Goal: Task Accomplishment & Management: Use online tool/utility

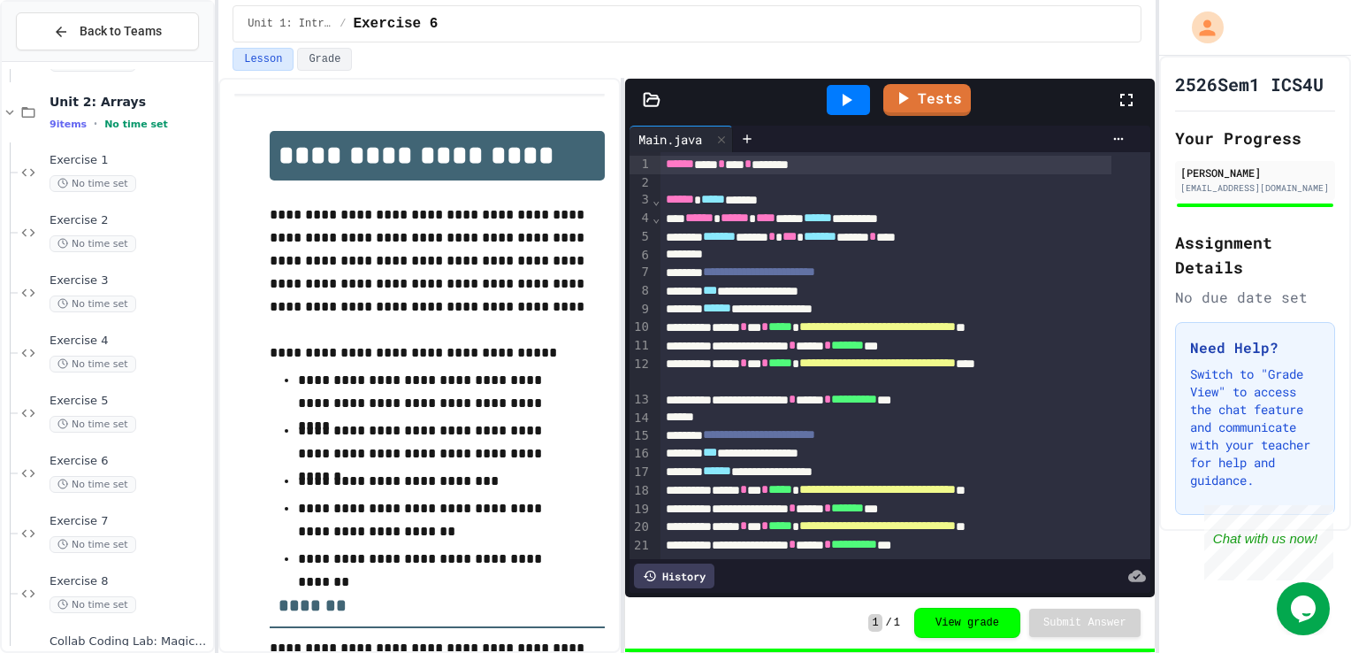
scroll to position [1008, 0]
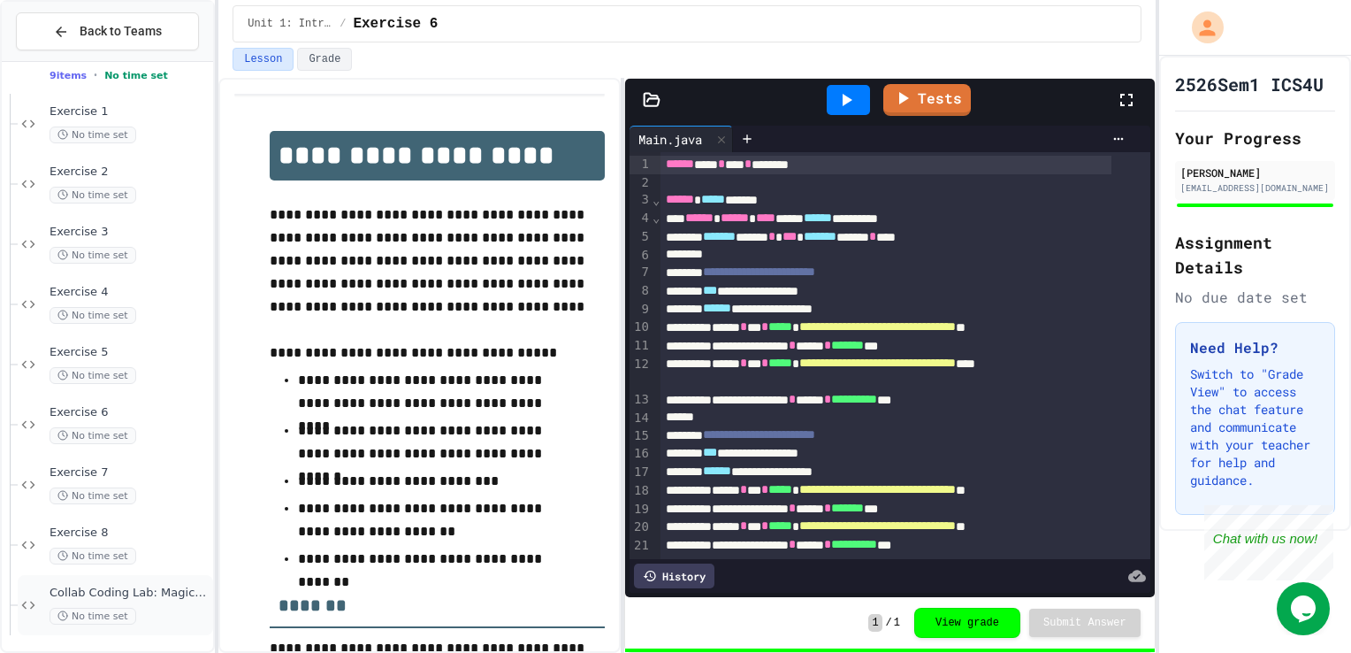
click at [156, 602] on div "Collab Coding Lab: Magic Squares No time set" at bounding box center [130, 604] width 160 height 39
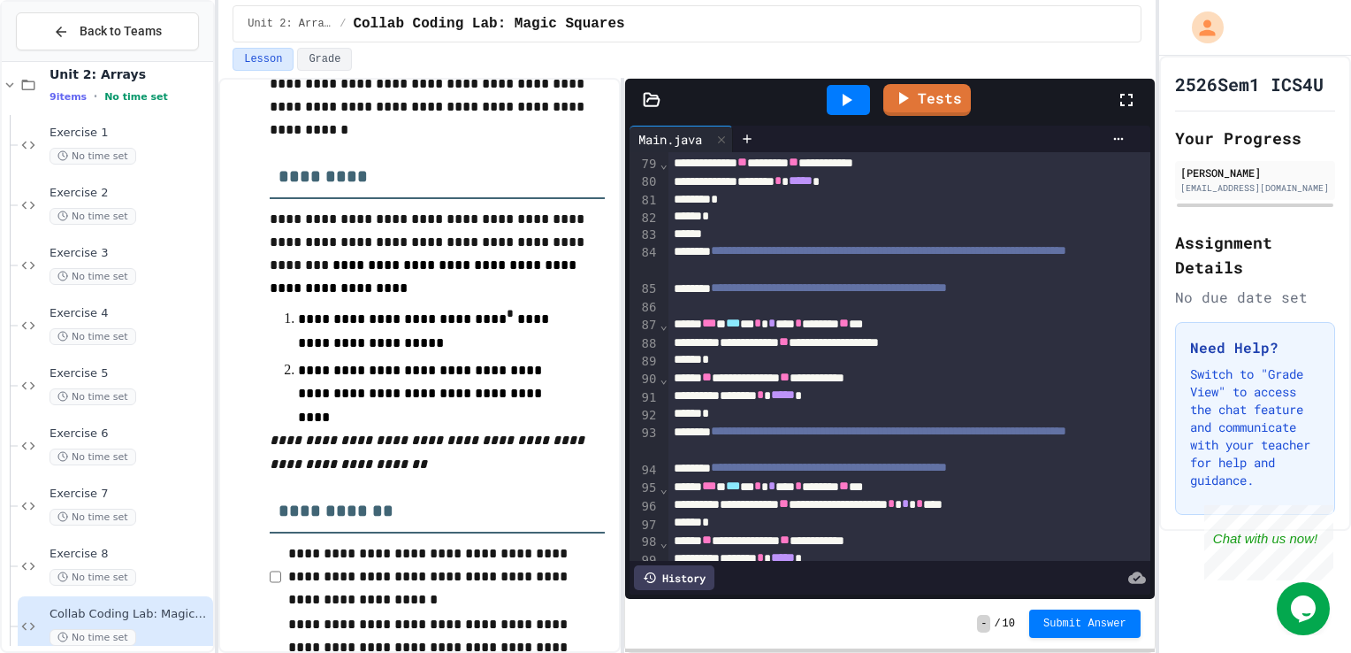
scroll to position [1580, 0]
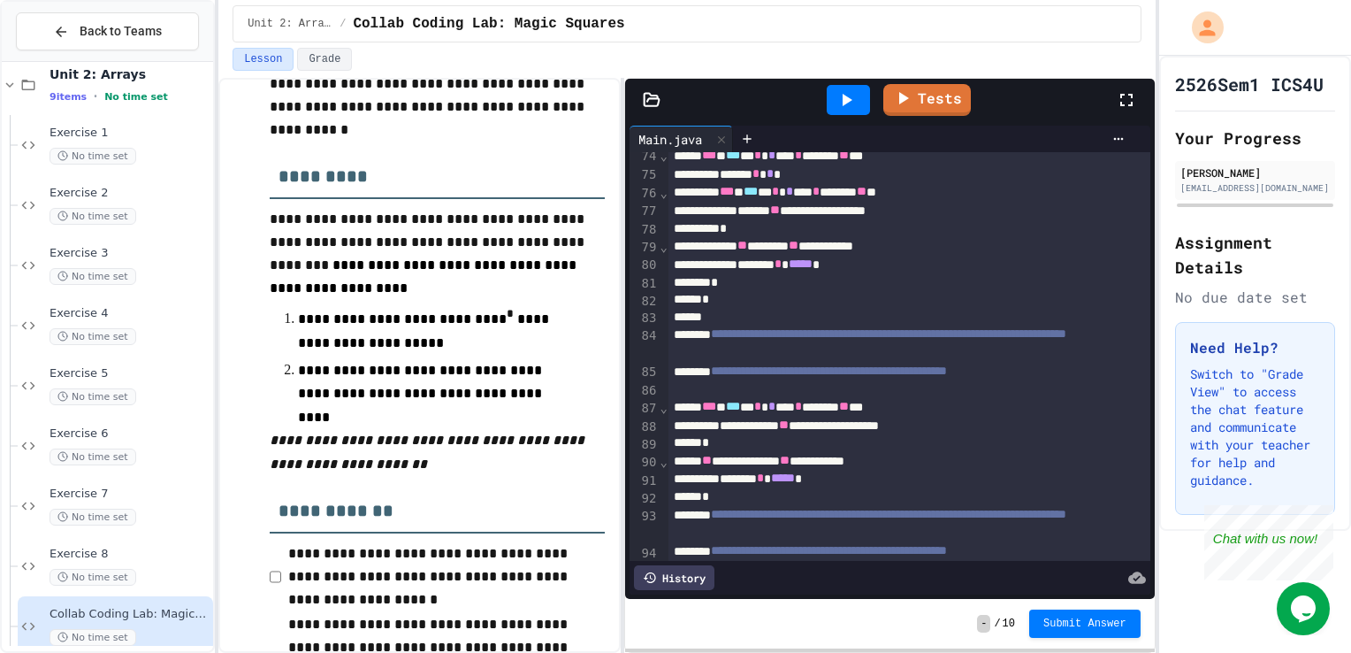
click at [849, 104] on icon at bounding box center [846, 99] width 21 height 21
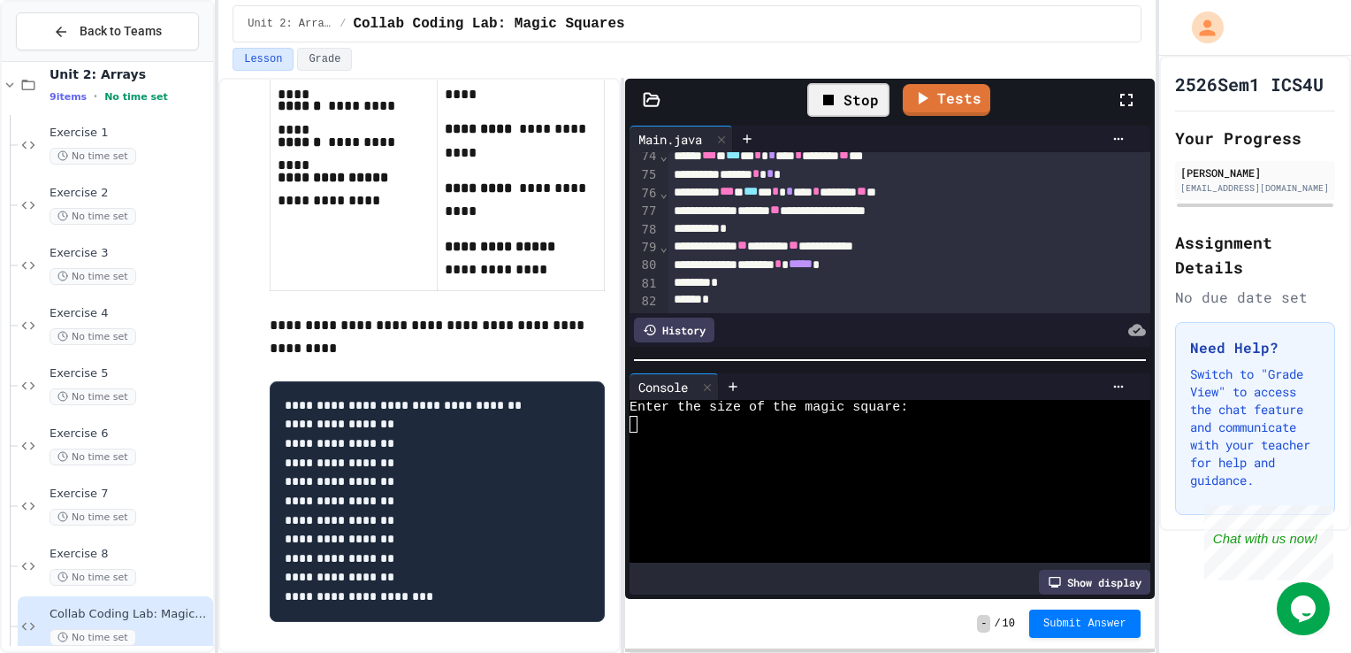
scroll to position [1483, 0]
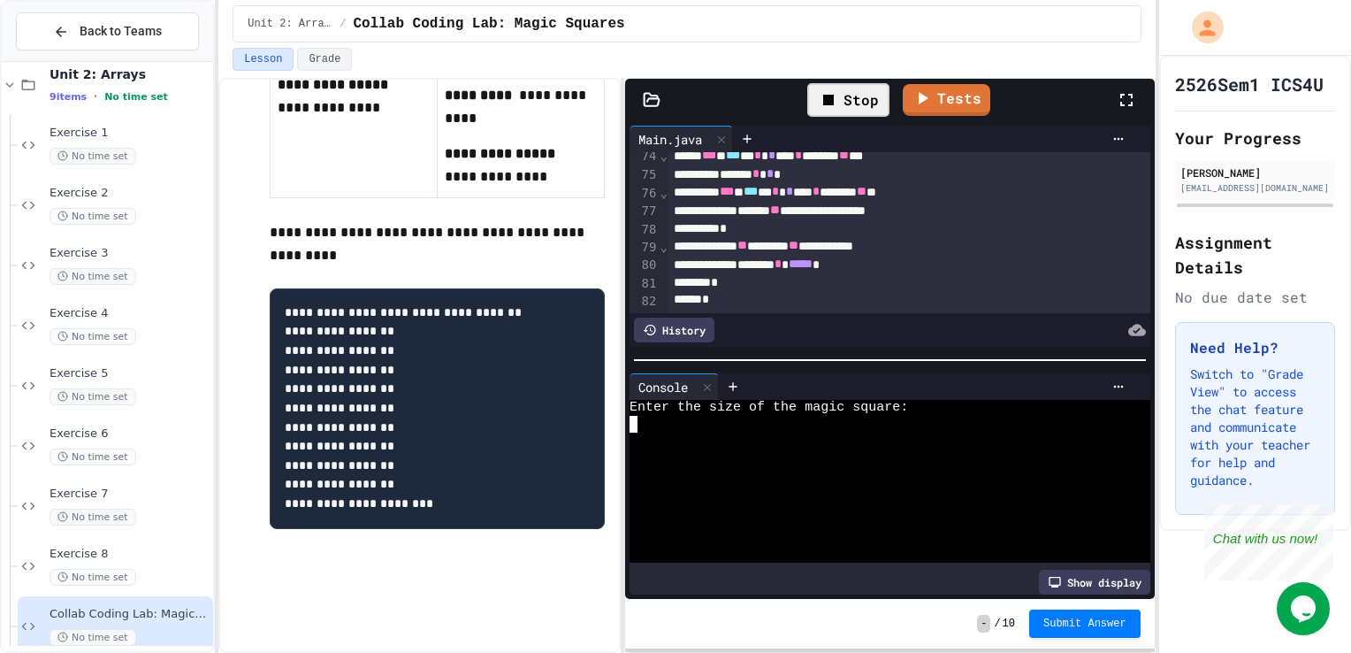
click at [829, 432] on div at bounding box center [877, 440] width 494 height 16
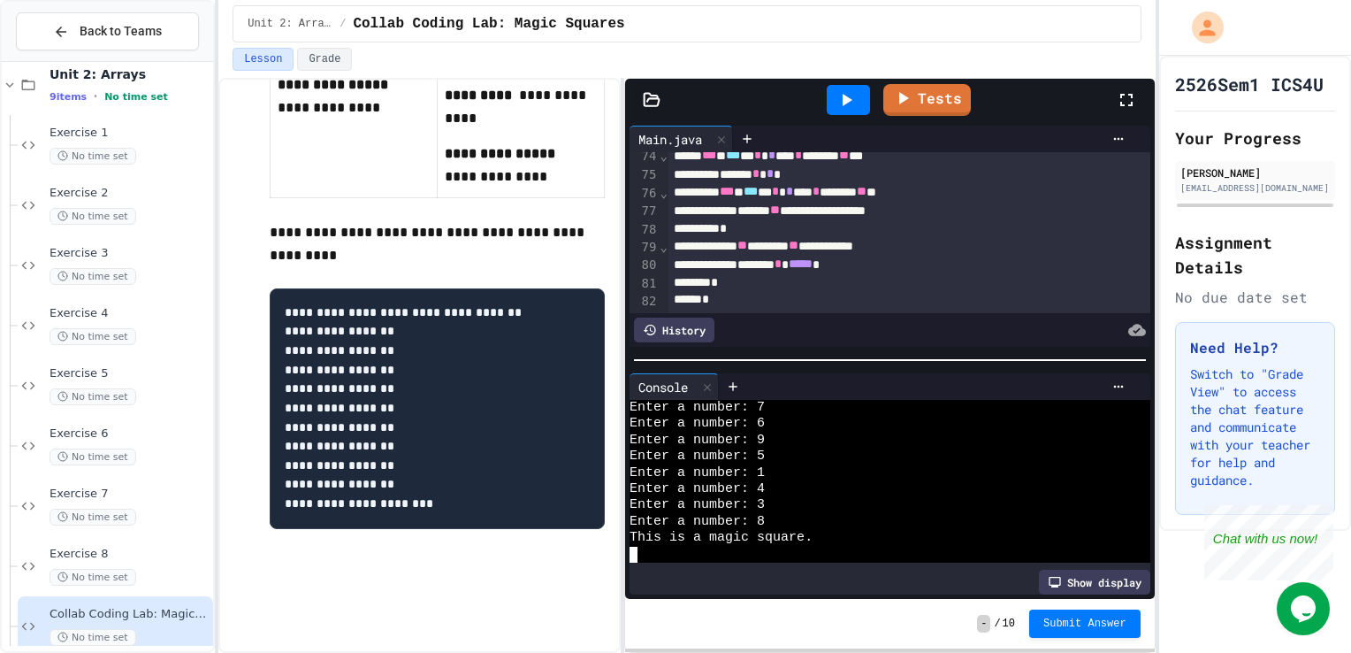
scroll to position [49, 0]
click at [914, 97] on icon at bounding box center [902, 98] width 21 height 22
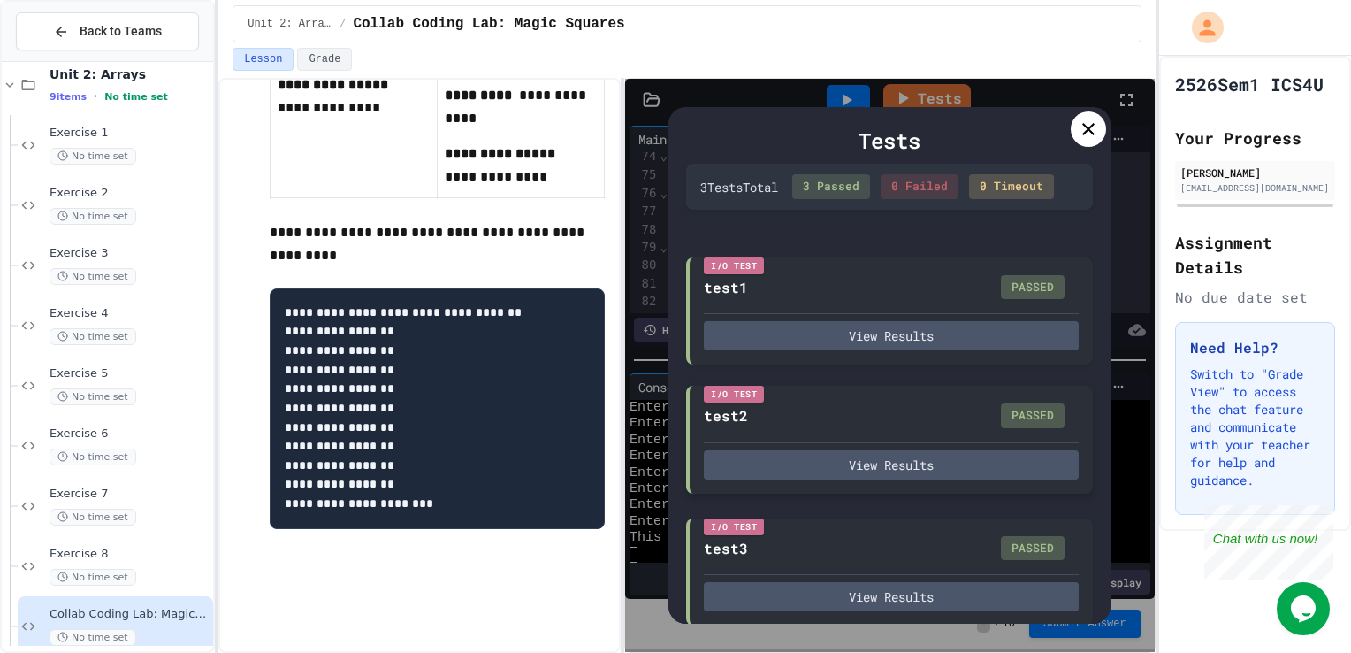
scroll to position [32, 0]
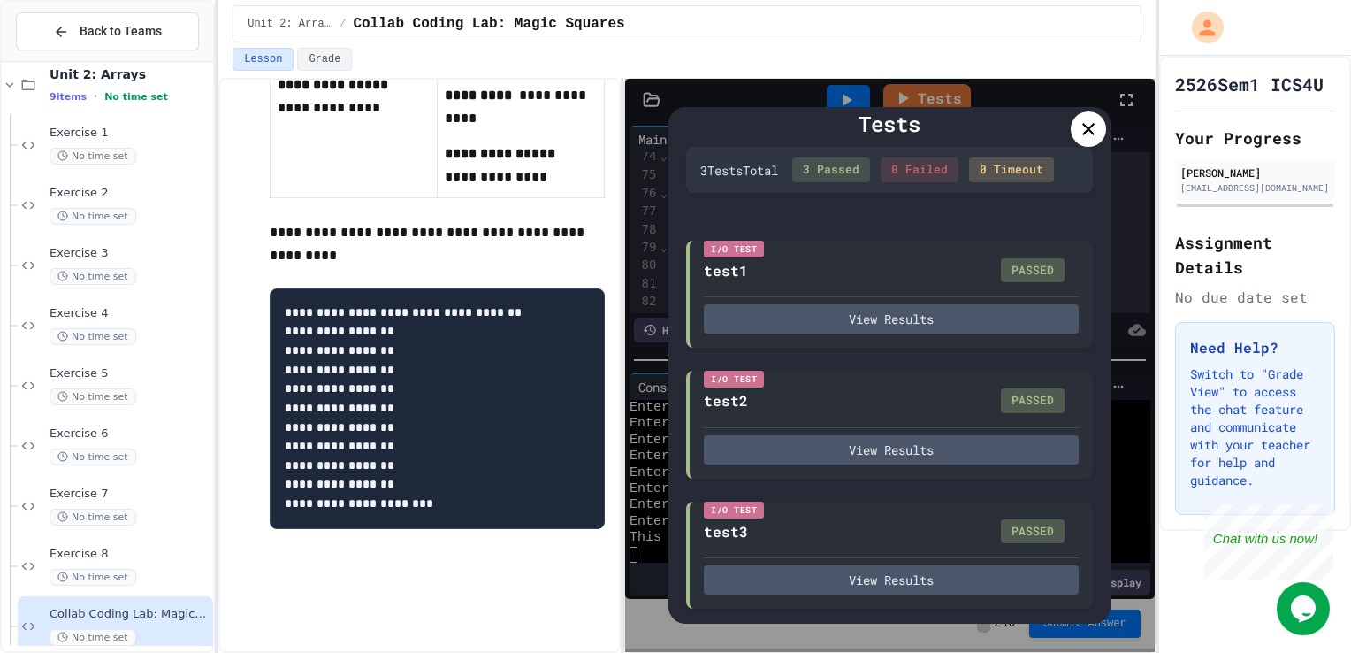
click at [1095, 140] on div at bounding box center [1088, 128] width 35 height 35
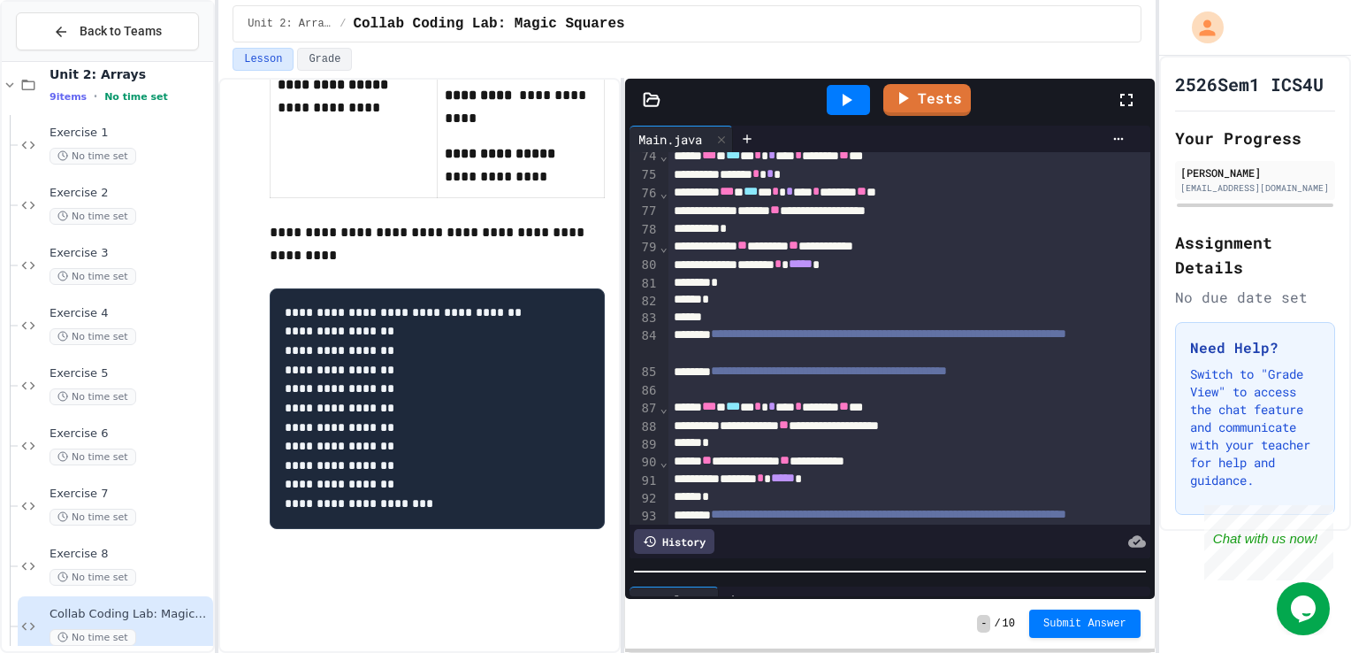
click at [980, 571] on div "**********" at bounding box center [890, 360] width 530 height 478
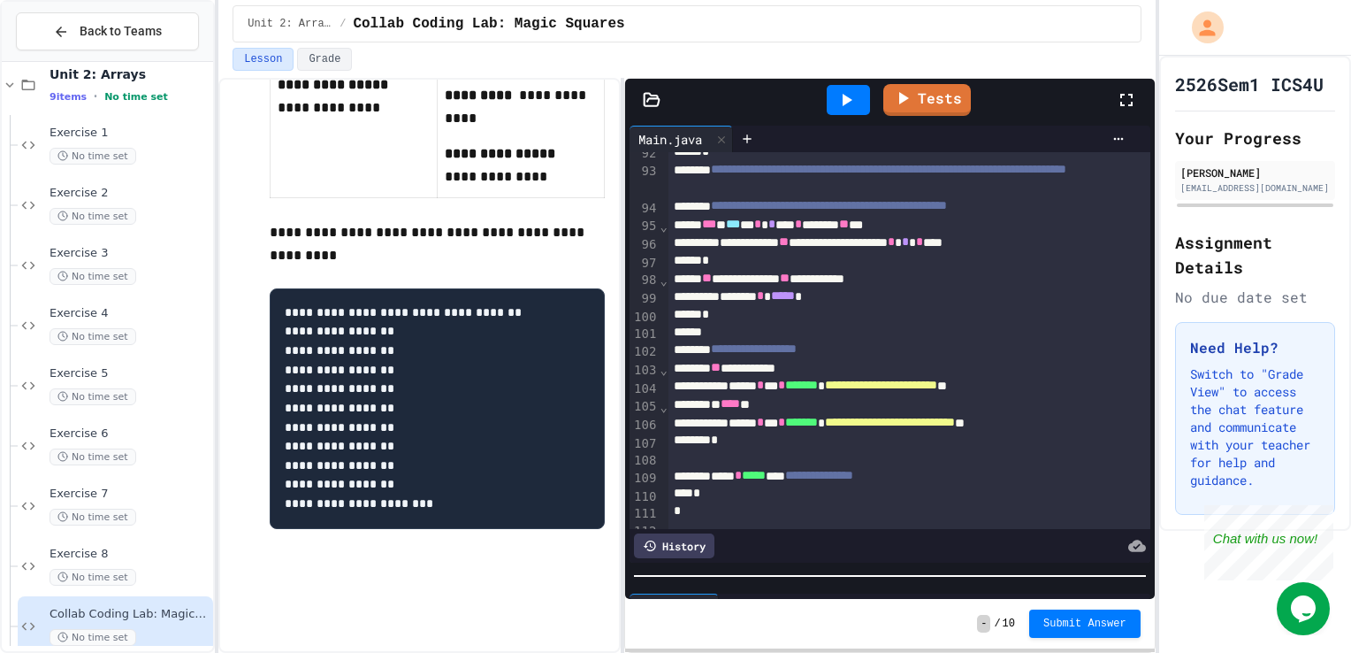
scroll to position [1964, 0]
